Goal: Browse casually: Explore the website without a specific task or goal

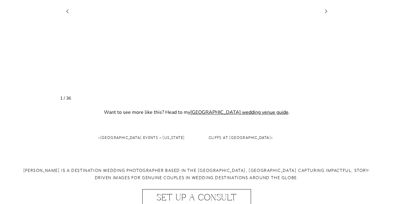
scroll to position [582, 0]
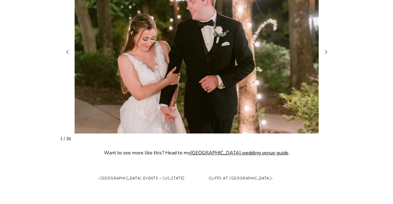
click at [325, 56] on figure "2 / 38" at bounding box center [196, 51] width 273 height 163
click at [326, 54] on link "Next slide" at bounding box center [326, 51] width 8 height 9
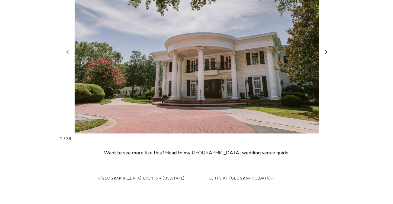
click at [326, 53] on link "Next slide" at bounding box center [326, 51] width 8 height 9
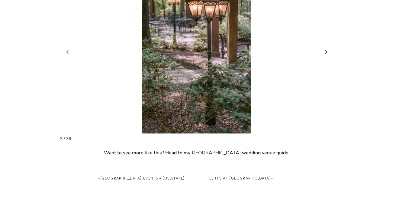
click at [326, 53] on link "Next slide" at bounding box center [326, 51] width 8 height 9
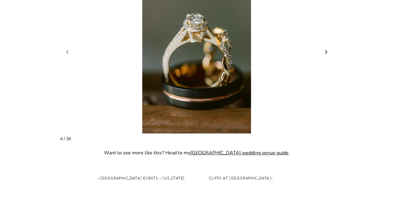
click at [326, 53] on link "Next slide" at bounding box center [326, 51] width 8 height 9
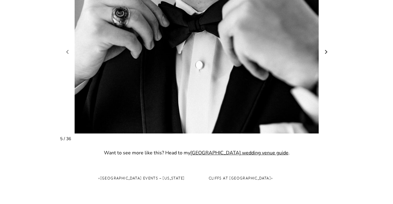
click at [326, 53] on link "Next slide" at bounding box center [326, 51] width 8 height 9
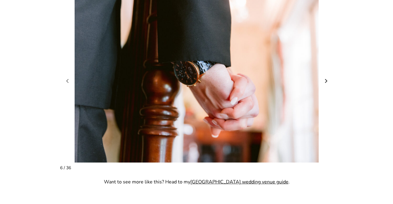
scroll to position [552, 0]
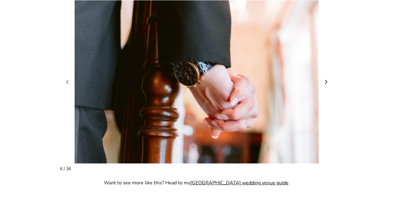
click at [326, 77] on link "Next slide" at bounding box center [326, 81] width 8 height 9
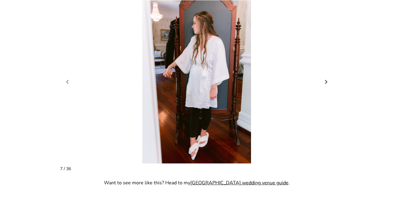
click at [326, 81] on link "Next slide" at bounding box center [326, 81] width 8 height 9
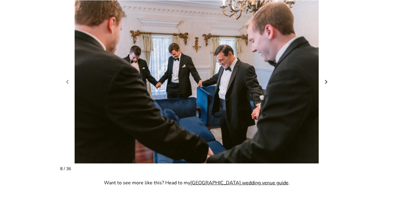
click at [326, 81] on link "Next slide" at bounding box center [326, 81] width 8 height 9
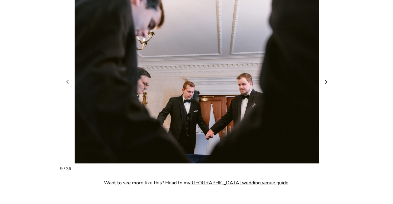
click at [326, 81] on link "Next slide" at bounding box center [326, 81] width 8 height 9
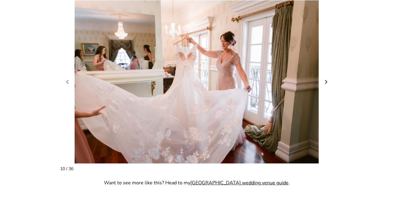
click at [326, 81] on link "Next slide" at bounding box center [326, 81] width 8 height 9
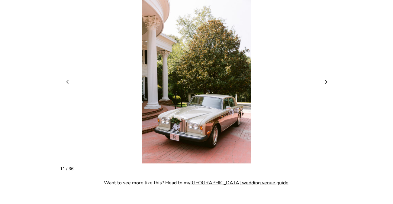
click at [326, 81] on link "Next slide" at bounding box center [326, 81] width 8 height 9
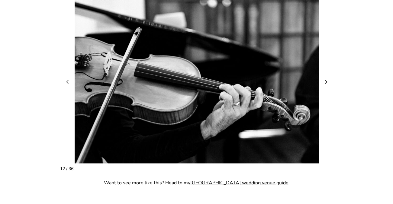
click at [326, 81] on link "Next slide" at bounding box center [326, 81] width 8 height 9
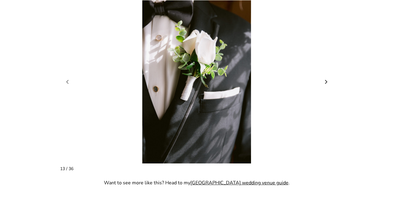
click at [326, 81] on link "Next slide" at bounding box center [326, 81] width 8 height 9
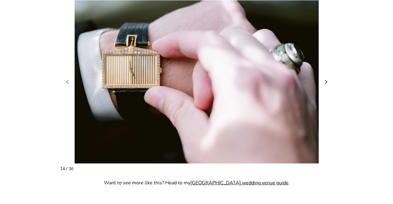
click at [326, 81] on link "Next slide" at bounding box center [326, 81] width 8 height 9
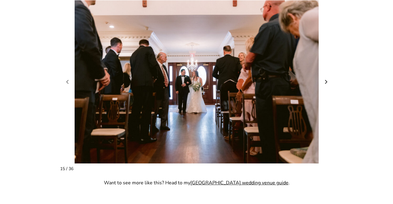
click at [326, 81] on link "Next slide" at bounding box center [326, 81] width 8 height 9
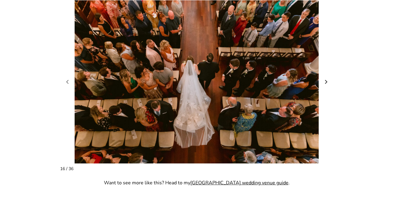
click at [326, 81] on link "Next slide" at bounding box center [326, 81] width 8 height 9
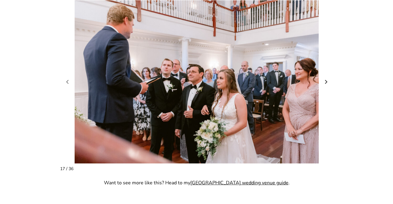
click at [326, 81] on link "Next slide" at bounding box center [326, 81] width 8 height 9
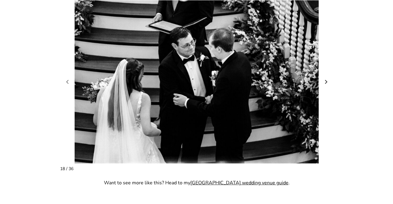
click at [326, 81] on link "Next slide" at bounding box center [326, 81] width 8 height 9
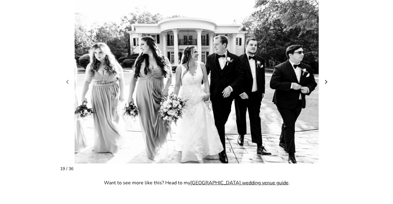
click at [326, 81] on link "Next slide" at bounding box center [326, 81] width 8 height 9
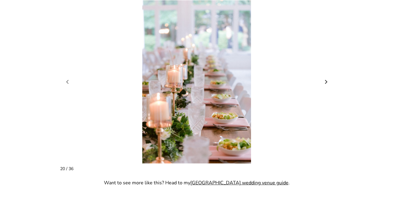
click at [326, 81] on link "Next slide" at bounding box center [326, 81] width 8 height 9
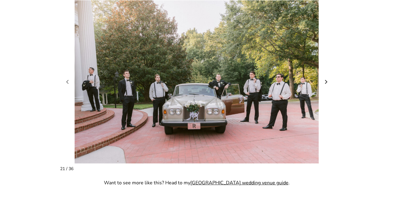
click at [326, 81] on link "Next slide" at bounding box center [326, 81] width 8 height 9
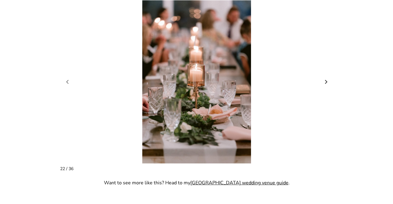
click at [326, 81] on link "Next slide" at bounding box center [326, 81] width 8 height 9
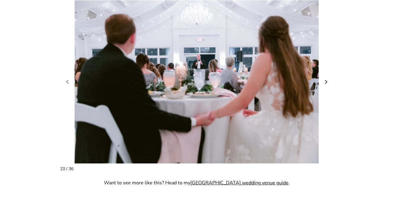
click at [326, 81] on link "Next slide" at bounding box center [326, 81] width 8 height 9
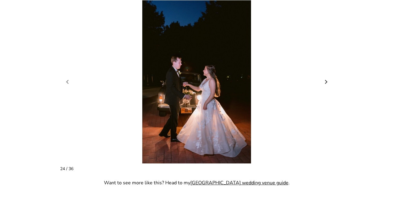
click at [326, 81] on link "Next slide" at bounding box center [326, 81] width 8 height 9
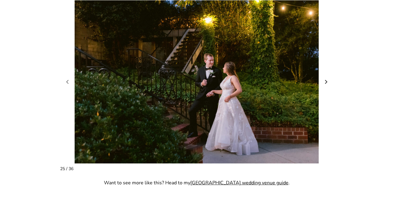
click at [326, 81] on link "Next slide" at bounding box center [326, 81] width 8 height 9
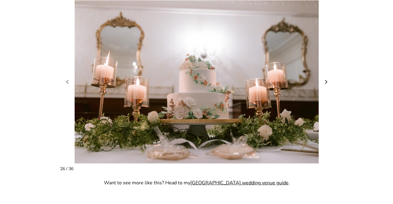
click at [326, 81] on link "Next slide" at bounding box center [326, 81] width 8 height 9
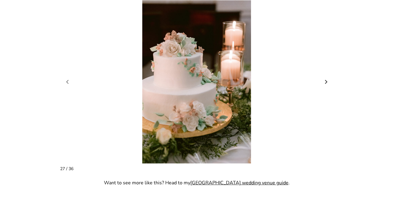
click at [326, 81] on link "Next slide" at bounding box center [326, 81] width 8 height 9
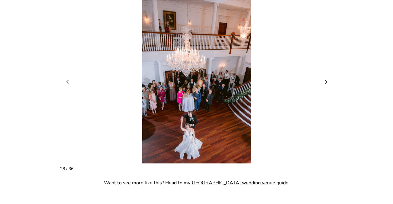
click at [325, 83] on link "Next slide" at bounding box center [326, 81] width 8 height 9
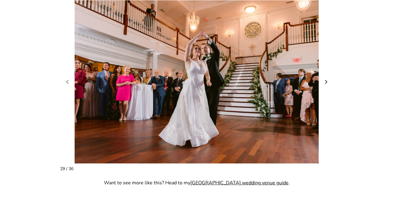
click at [324, 82] on link "Next slide" at bounding box center [326, 81] width 8 height 9
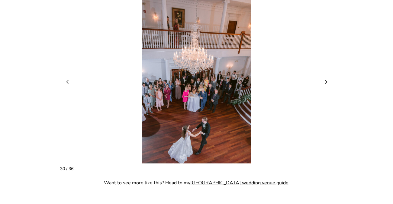
click at [324, 82] on link "Next slide" at bounding box center [326, 81] width 8 height 9
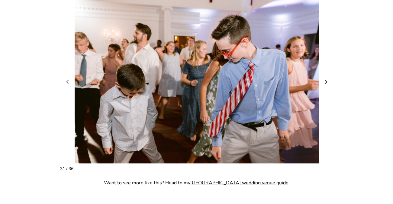
click at [324, 82] on link "Next slide" at bounding box center [326, 81] width 8 height 9
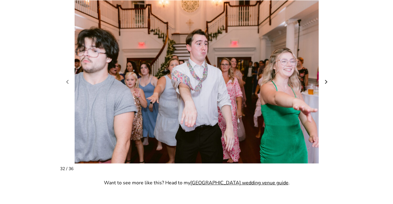
click at [324, 81] on link "Next slide" at bounding box center [326, 81] width 8 height 9
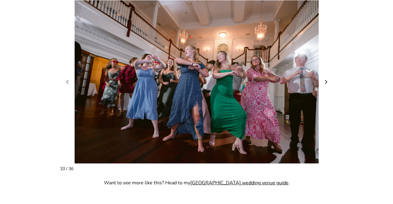
click at [324, 81] on link "Next slide" at bounding box center [326, 81] width 8 height 9
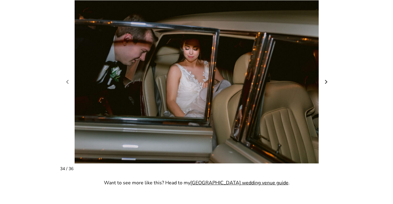
click at [324, 81] on link "Next slide" at bounding box center [326, 81] width 8 height 9
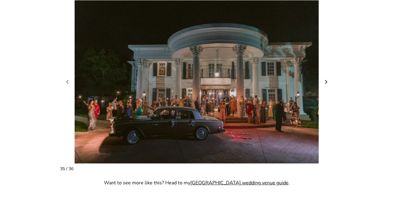
click at [324, 81] on link "Next slide" at bounding box center [326, 81] width 8 height 9
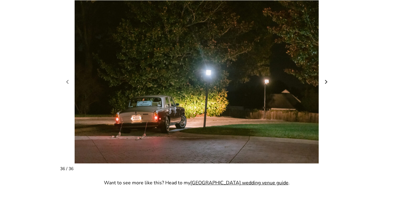
click at [324, 81] on link "Next slide" at bounding box center [326, 81] width 8 height 9
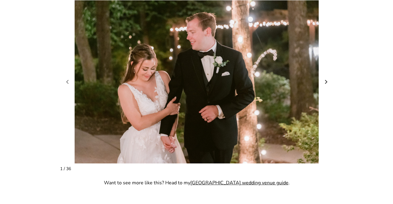
click at [324, 81] on link "Next slide" at bounding box center [326, 81] width 8 height 9
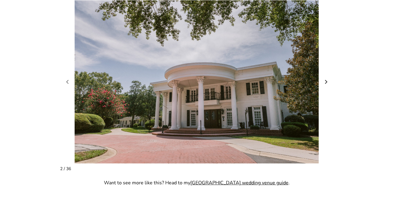
click at [324, 81] on link "Next slide" at bounding box center [326, 81] width 8 height 9
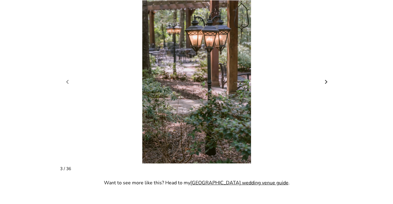
click at [324, 81] on link "Next slide" at bounding box center [326, 81] width 8 height 9
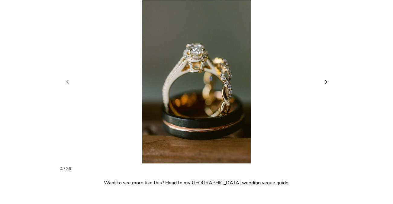
click at [324, 81] on link "Next slide" at bounding box center [326, 81] width 8 height 9
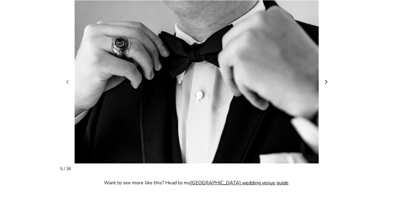
click at [324, 81] on link "Next slide" at bounding box center [326, 81] width 8 height 9
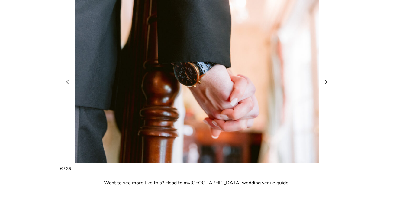
click at [324, 81] on link "Next slide" at bounding box center [326, 81] width 8 height 9
